Goal: Complete application form: Complete application form

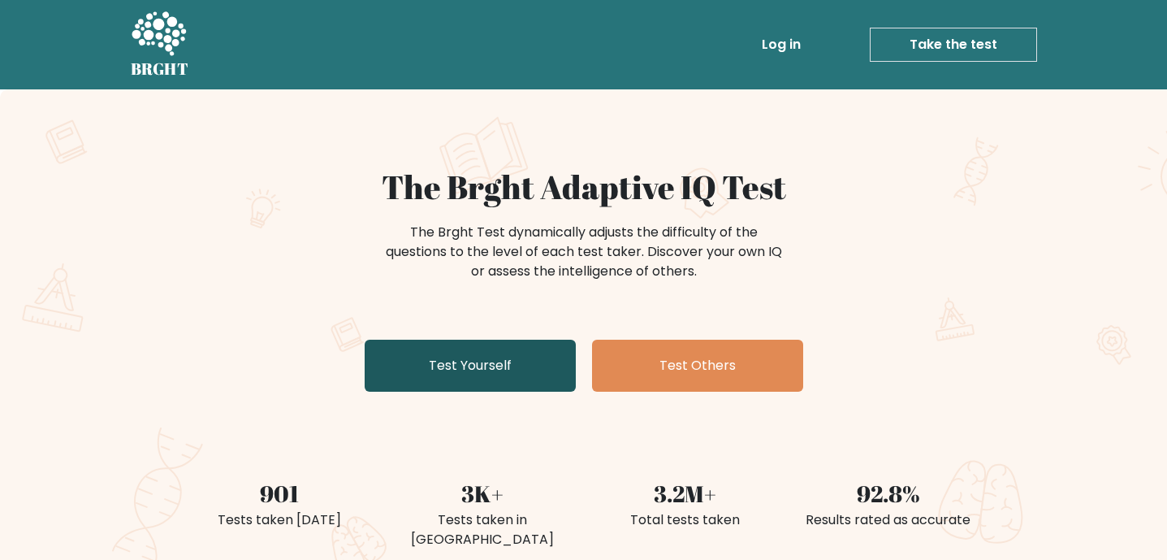
click at [485, 362] on link "Test Yourself" at bounding box center [470, 366] width 211 height 52
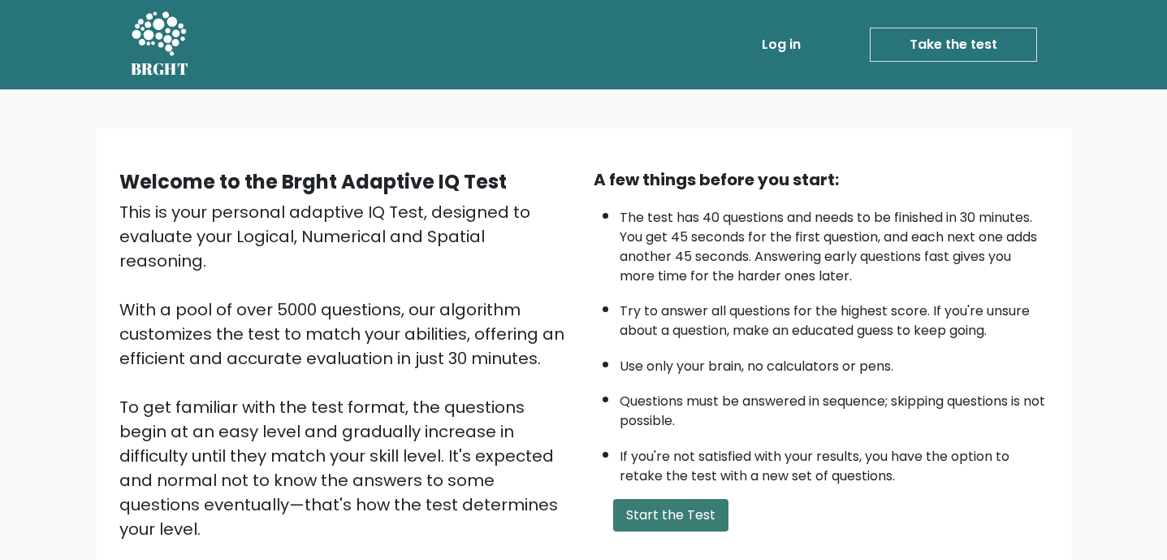
click at [630, 520] on button "Start the Test" at bounding box center [670, 515] width 115 height 32
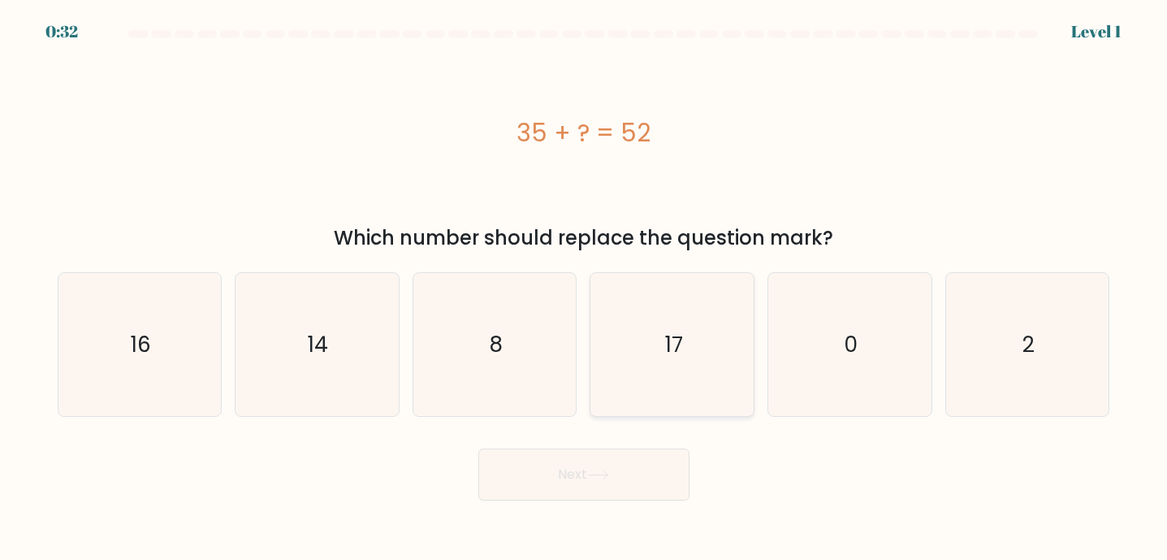
click at [691, 327] on icon "17" at bounding box center [672, 344] width 143 height 143
click at [585, 288] on input "d. 17" at bounding box center [584, 284] width 1 height 8
radio input "true"
click at [599, 463] on button "Next" at bounding box center [584, 474] width 211 height 52
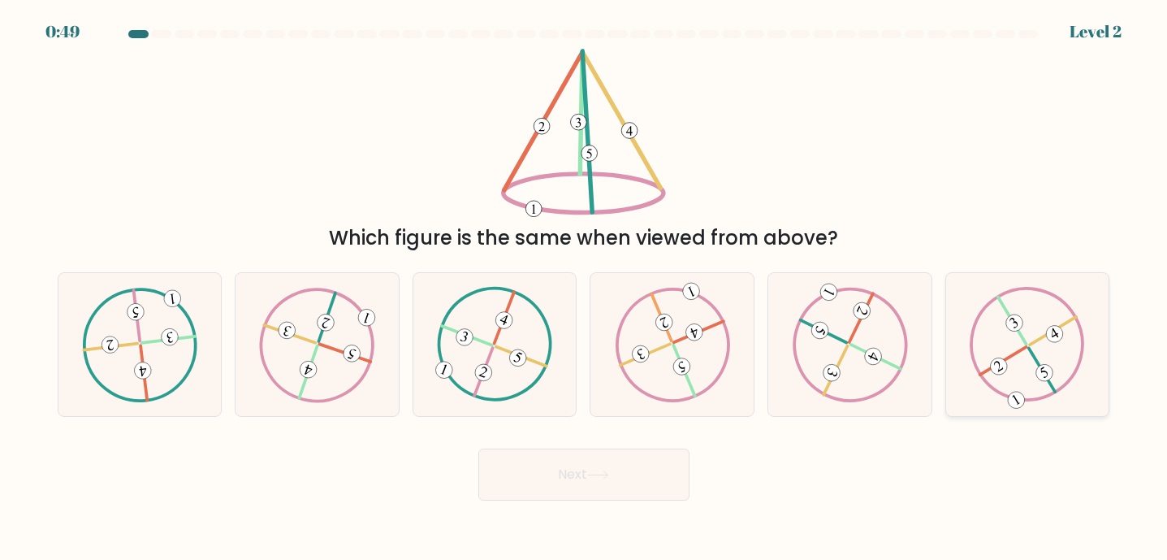
click at [988, 325] on icon at bounding box center [1027, 344] width 115 height 115
click at [585, 288] on input "f." at bounding box center [584, 284] width 1 height 8
radio input "true"
click at [544, 459] on button "Next" at bounding box center [584, 474] width 211 height 52
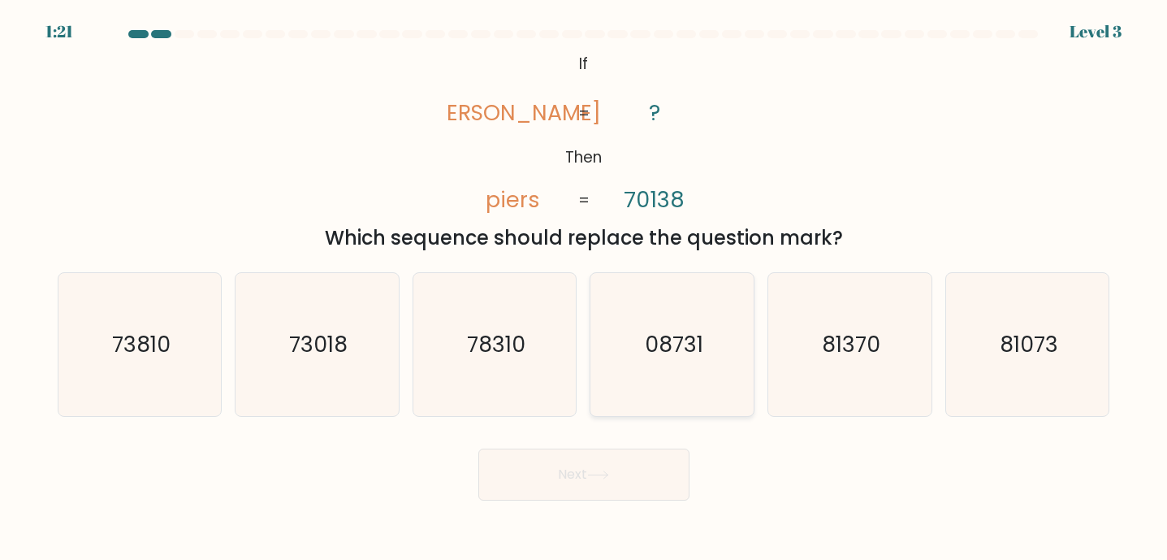
click at [614, 370] on icon "08731" at bounding box center [672, 344] width 143 height 143
click at [585, 288] on input "d. 08731" at bounding box center [584, 284] width 1 height 8
radio input "true"
click at [556, 493] on button "Next" at bounding box center [584, 474] width 211 height 52
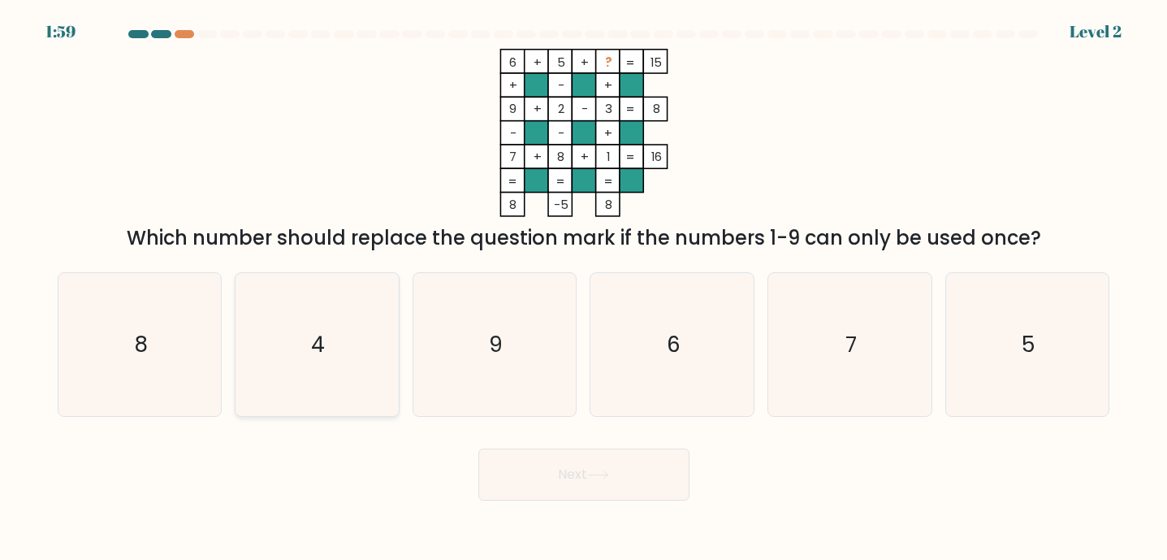
click at [349, 344] on icon "4" at bounding box center [316, 344] width 143 height 143
click at [584, 288] on input "b. 4" at bounding box center [584, 284] width 1 height 8
radio input "true"
click at [580, 499] on button "Next" at bounding box center [584, 474] width 211 height 52
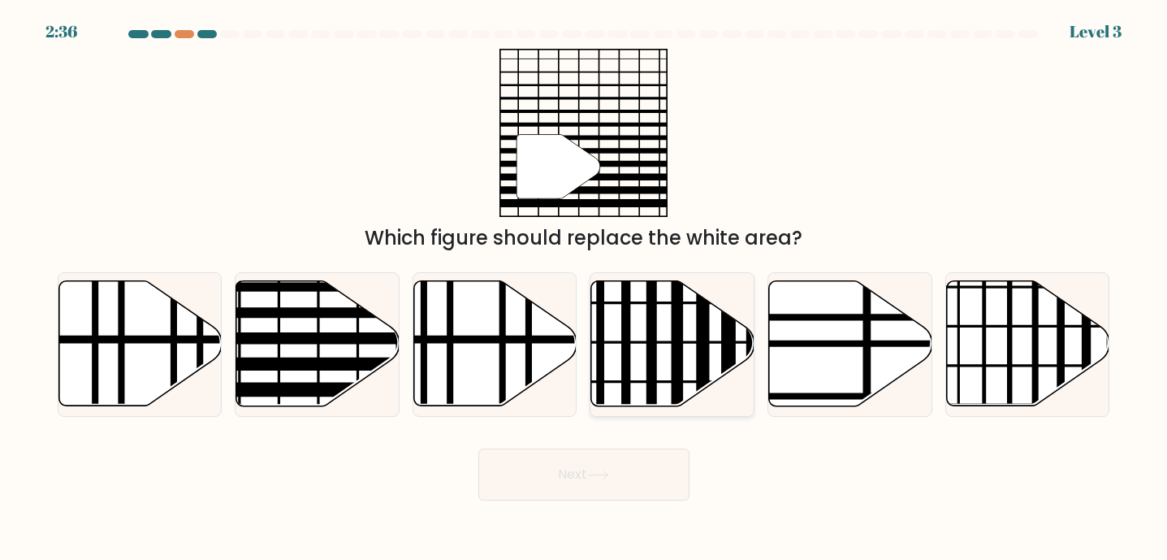
click at [601, 340] on line at bounding box center [601, 412] width 0 height 329
click at [585, 288] on input "d." at bounding box center [584, 284] width 1 height 8
radio input "true"
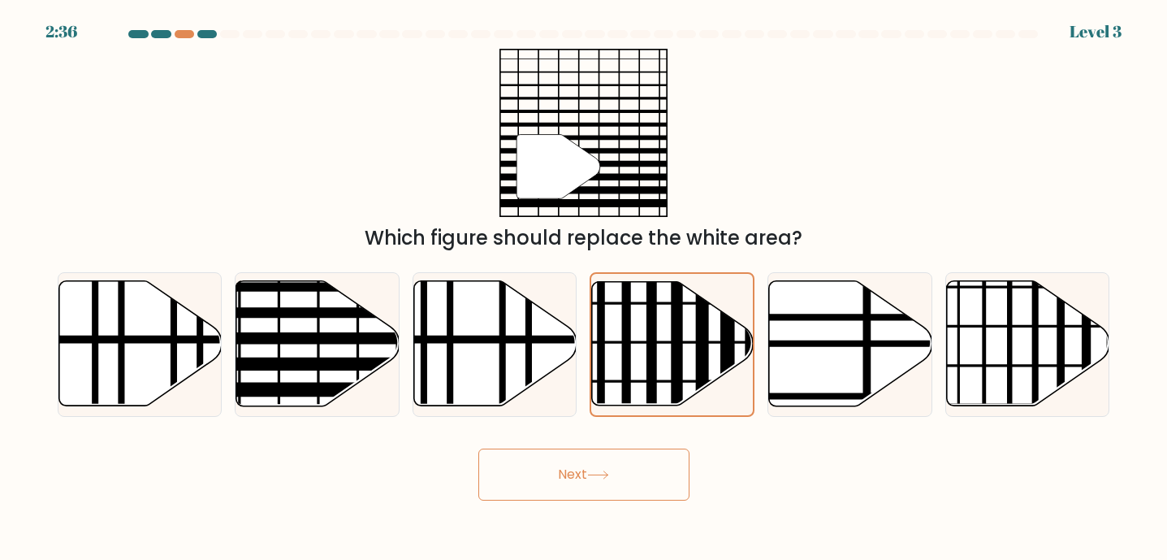
click at [608, 484] on button "Next" at bounding box center [584, 474] width 211 height 52
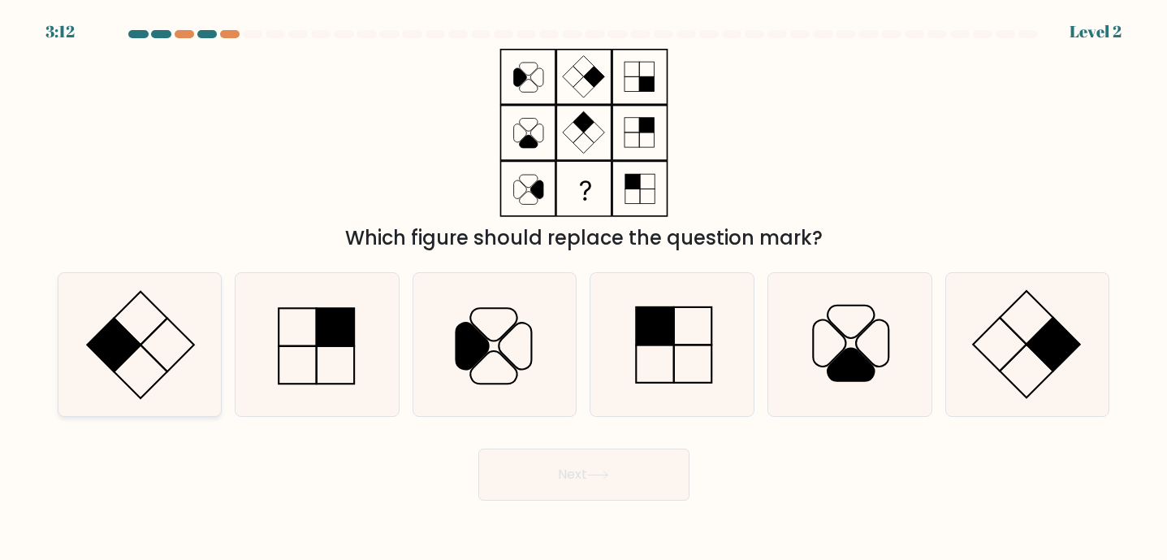
click at [162, 308] on icon at bounding box center [139, 344] width 143 height 143
click at [584, 288] on input "a." at bounding box center [584, 284] width 1 height 8
radio input "true"
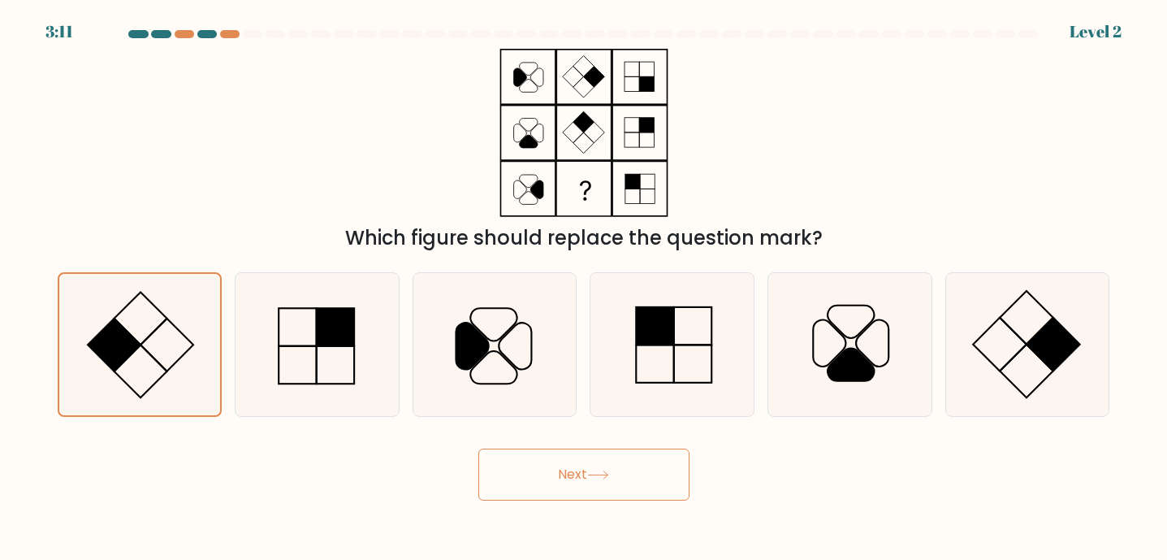
click at [578, 473] on button "Next" at bounding box center [584, 474] width 211 height 52
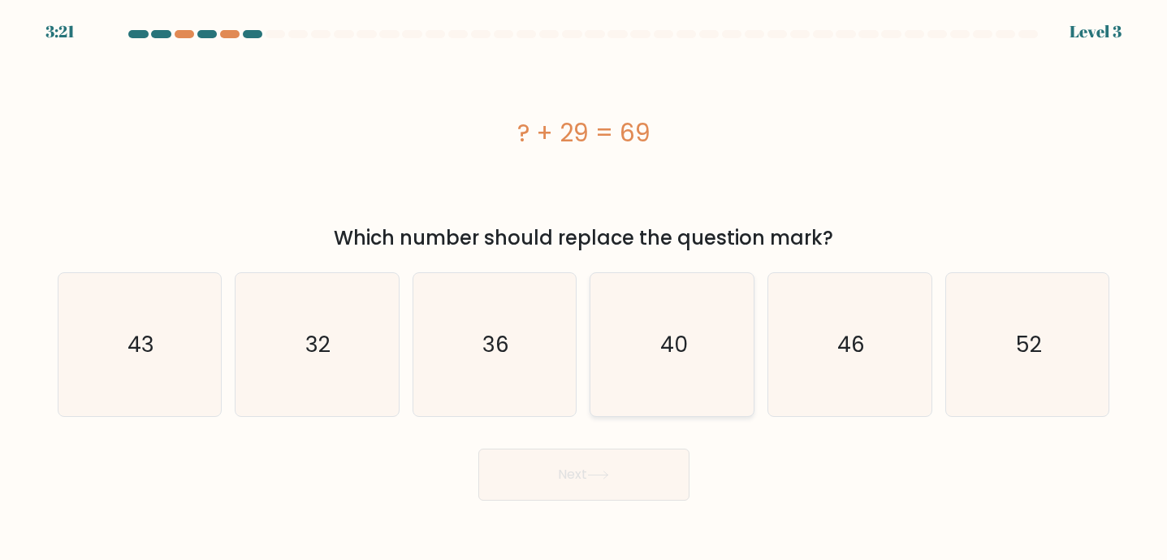
click at [683, 366] on icon "40" at bounding box center [672, 344] width 143 height 143
click at [585, 288] on input "d. 40" at bounding box center [584, 284] width 1 height 8
radio input "true"
click at [626, 471] on button "Next" at bounding box center [584, 474] width 211 height 52
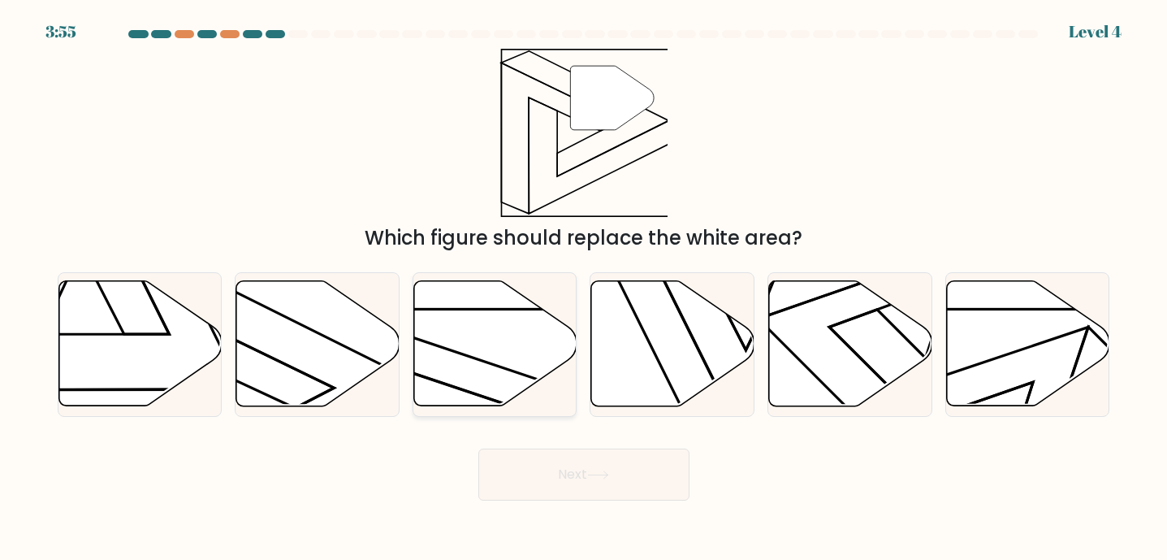
click at [469, 388] on icon at bounding box center [495, 343] width 163 height 125
click at [584, 288] on input "c." at bounding box center [584, 284] width 1 height 8
radio input "true"
click at [568, 487] on button "Next" at bounding box center [584, 474] width 211 height 52
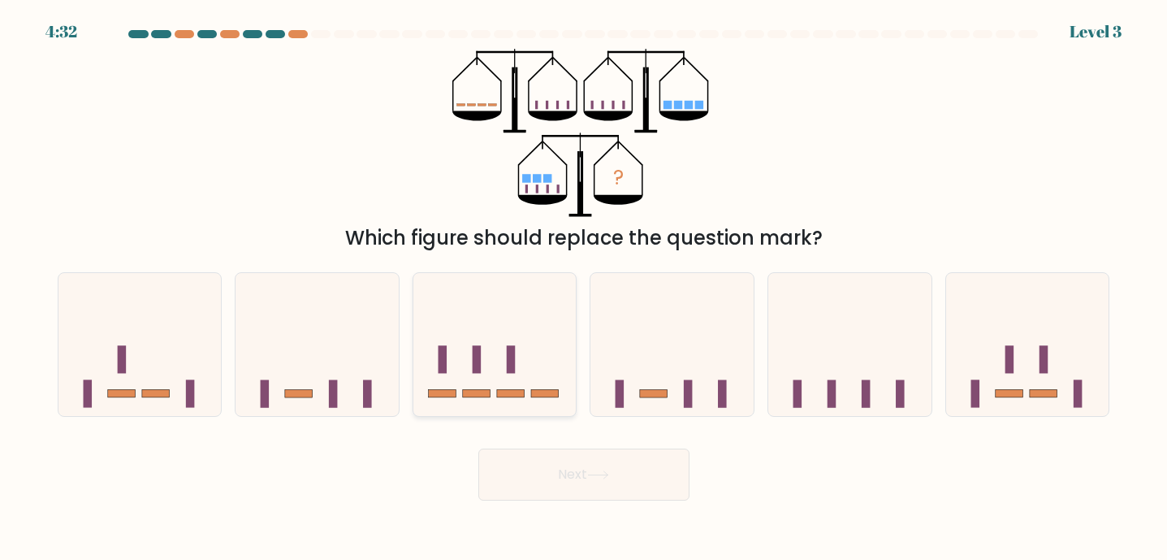
click at [527, 330] on icon at bounding box center [495, 344] width 163 height 135
click at [584, 288] on input "c." at bounding box center [584, 284] width 1 height 8
radio input "true"
click at [538, 463] on button "Next" at bounding box center [584, 474] width 211 height 52
